Goal: Task Accomplishment & Management: Manage account settings

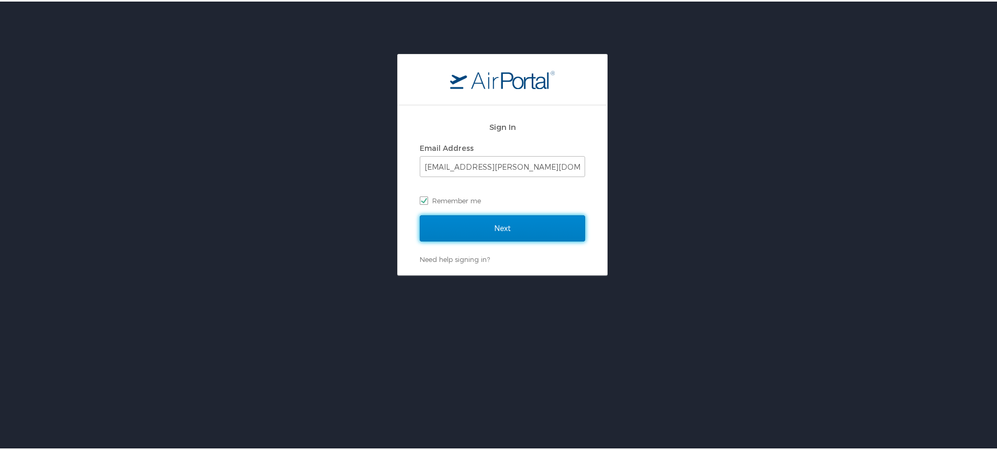
click at [483, 226] on input "Next" at bounding box center [502, 227] width 165 height 26
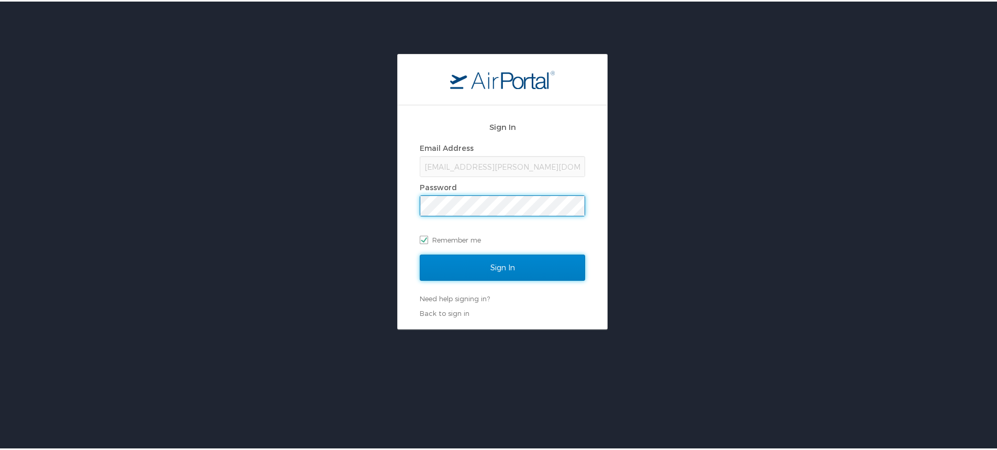
click at [484, 264] on input "Sign In" at bounding box center [502, 266] width 165 height 26
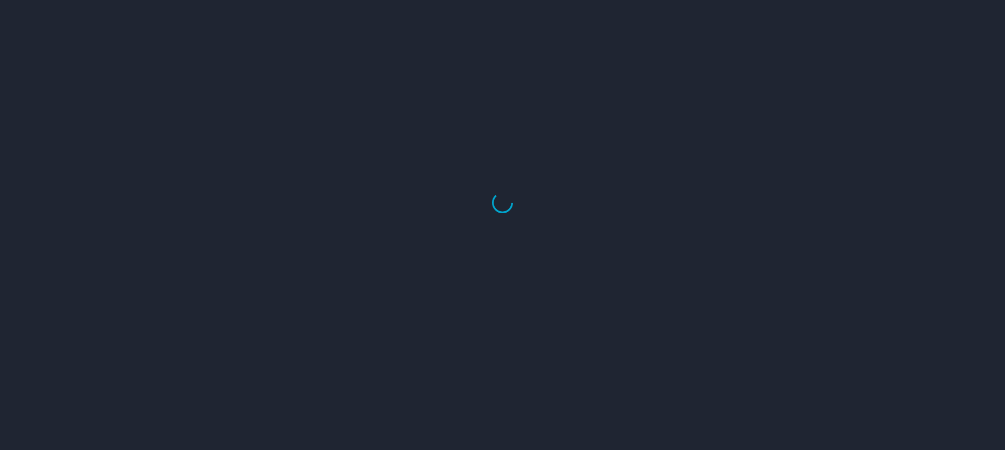
select select "US"
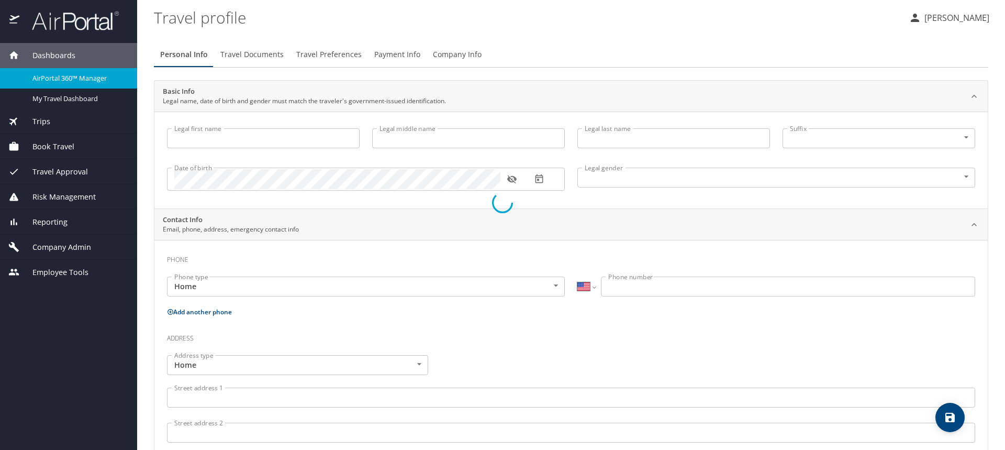
type input "Chelsea"
type input "Linn"
type input "Surles"
type input "Female"
type input "Scott"
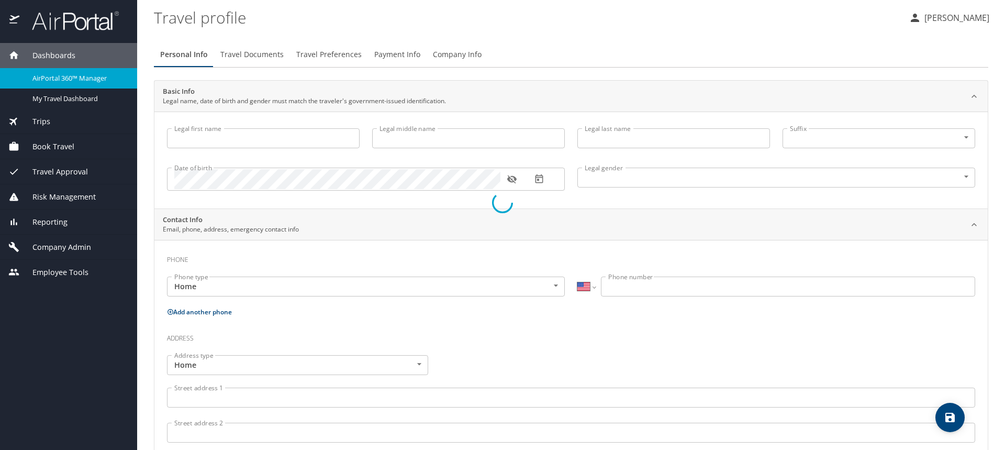
type input "Surles"
type input "(931) 224-1675"
type input "ssurles_13@msn.com"
select select "US"
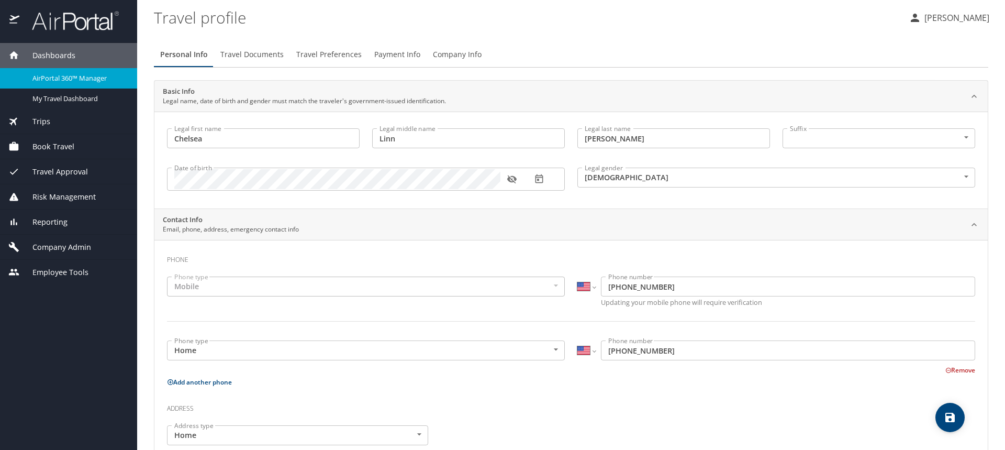
click at [69, 144] on span "Book Travel" at bounding box center [46, 147] width 55 height 12
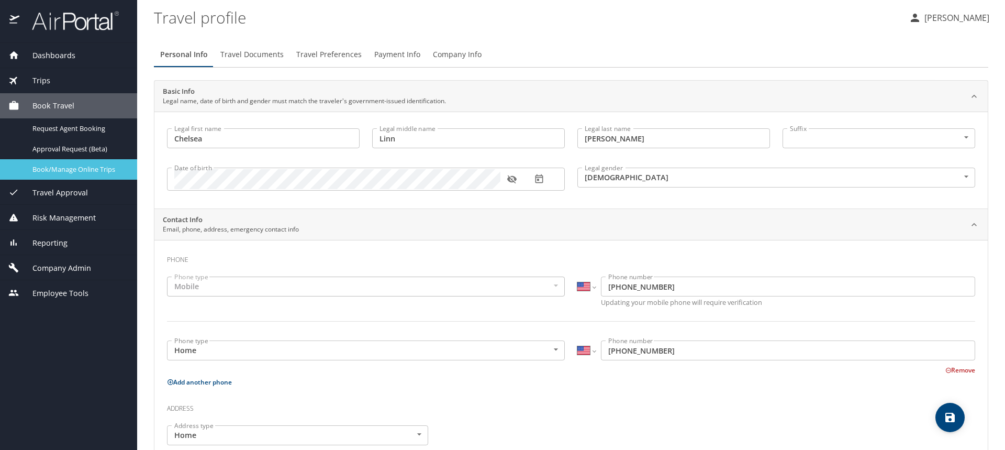
click at [76, 171] on span "Book/Manage Online Trips" at bounding box center [78, 169] width 92 height 10
